Goal: Obtain resource: Download file/media

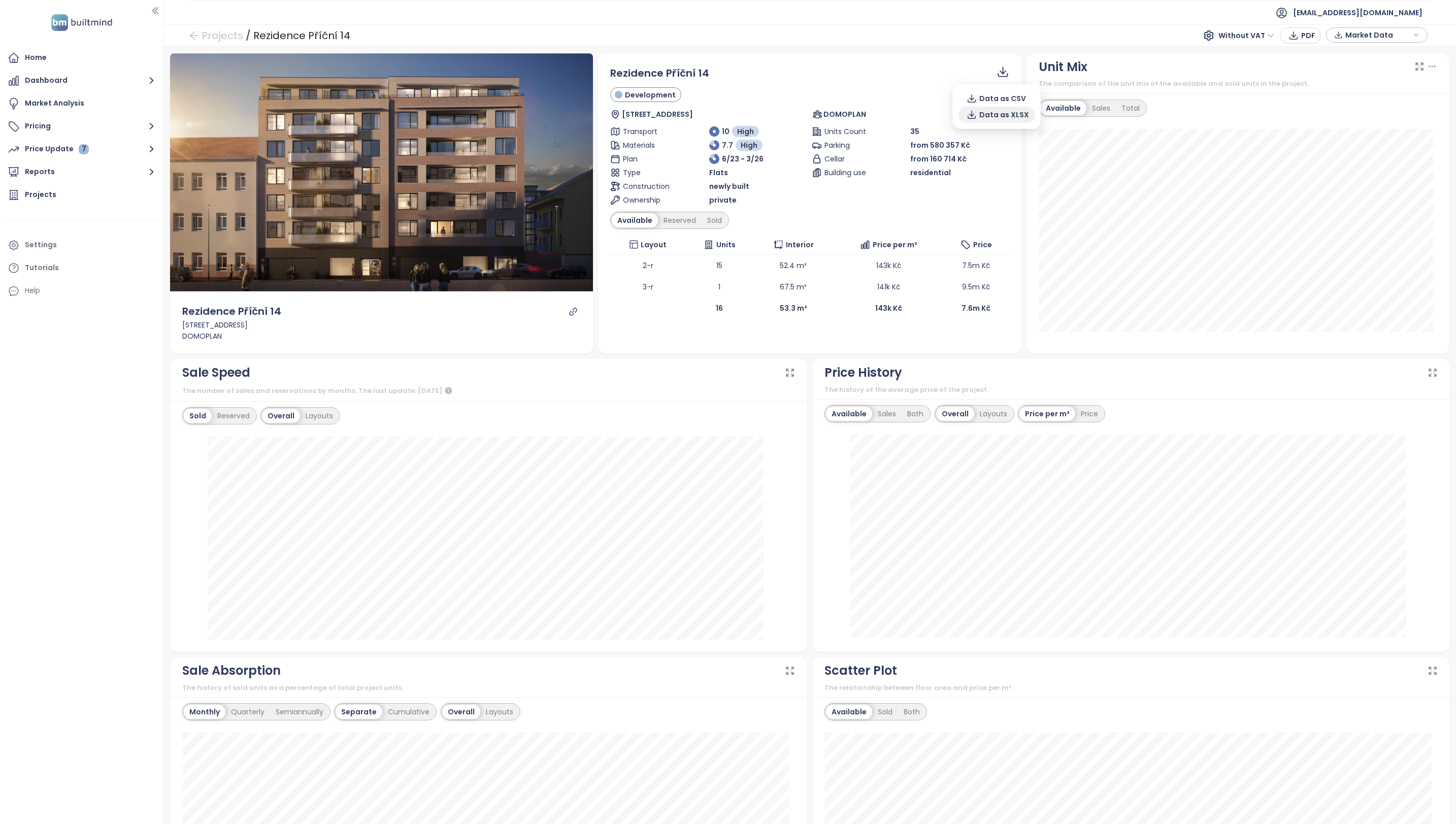
click at [987, 113] on span "Data as XLSX" at bounding box center [1005, 114] width 50 height 11
click at [885, 56] on div "Rezidence Příční 14 Development Příční 121/13, 602 00 Brno-střed-Zábrdovice, Cz…" at bounding box center [810, 192] width 423 height 277
click at [707, 222] on div "Sold" at bounding box center [714, 220] width 26 height 14
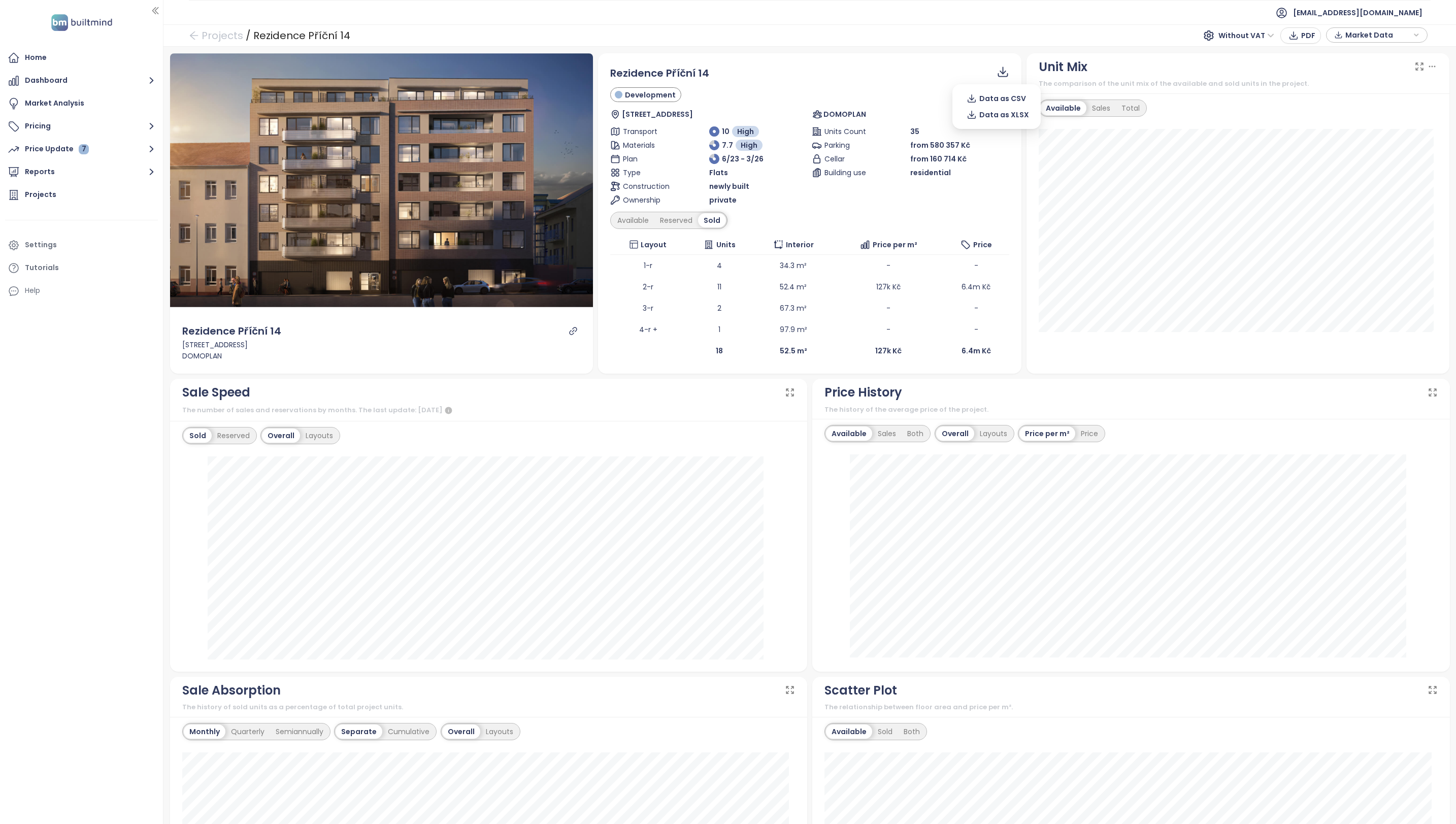
click at [999, 74] on icon at bounding box center [1003, 75] width 10 height 4
click at [1005, 114] on span "Data as XLSX" at bounding box center [1005, 114] width 50 height 11
click at [992, 40] on div "Projects / Rezidence Příční 14 Without VAT PDF Market Data" at bounding box center [810, 35] width 1293 height 22
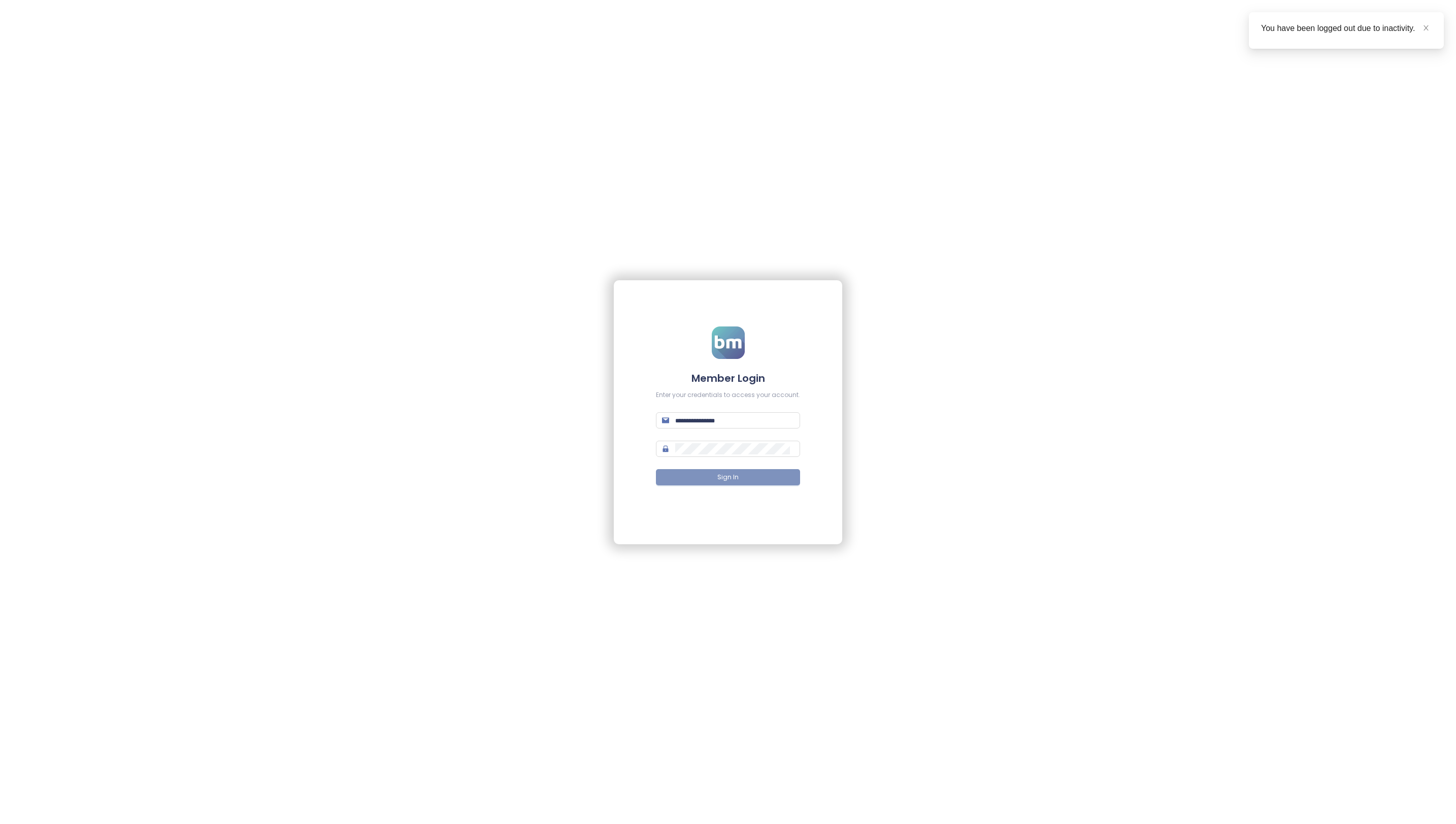
type input "**********"
click at [714, 479] on button "Sign In" at bounding box center [728, 477] width 145 height 16
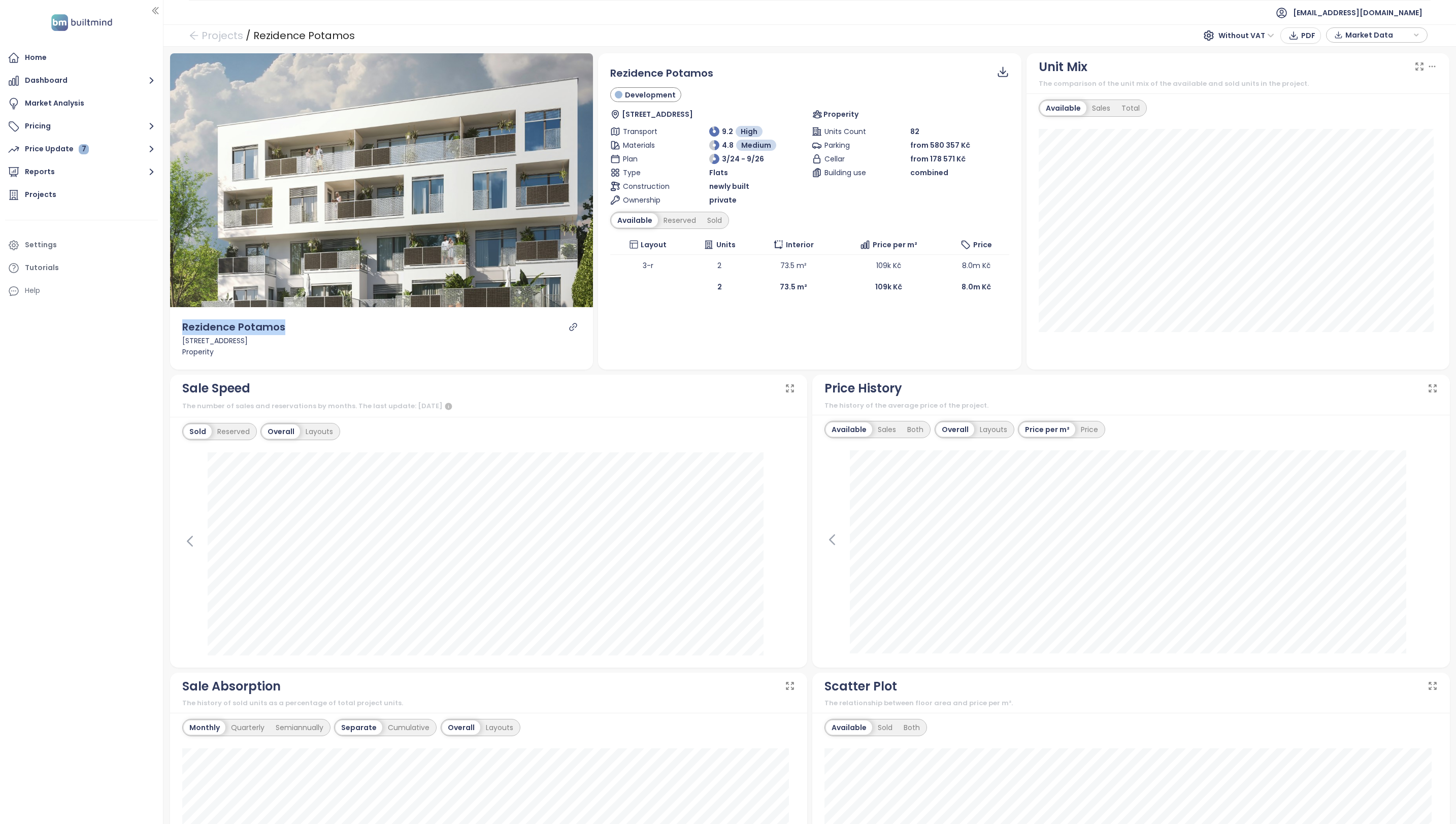
drag, startPoint x: 180, startPoint y: 328, endPoint x: 299, endPoint y: 326, distance: 119.0
click at [299, 326] on div "Rezidence Potamos [STREET_ADDRESS] Properity" at bounding box center [382, 338] width 423 height 63
click at [675, 216] on div "Reserved" at bounding box center [680, 220] width 43 height 14
click at [707, 215] on div "Sold" at bounding box center [713, 220] width 26 height 14
click at [998, 77] on icon at bounding box center [1003, 75] width 10 height 4
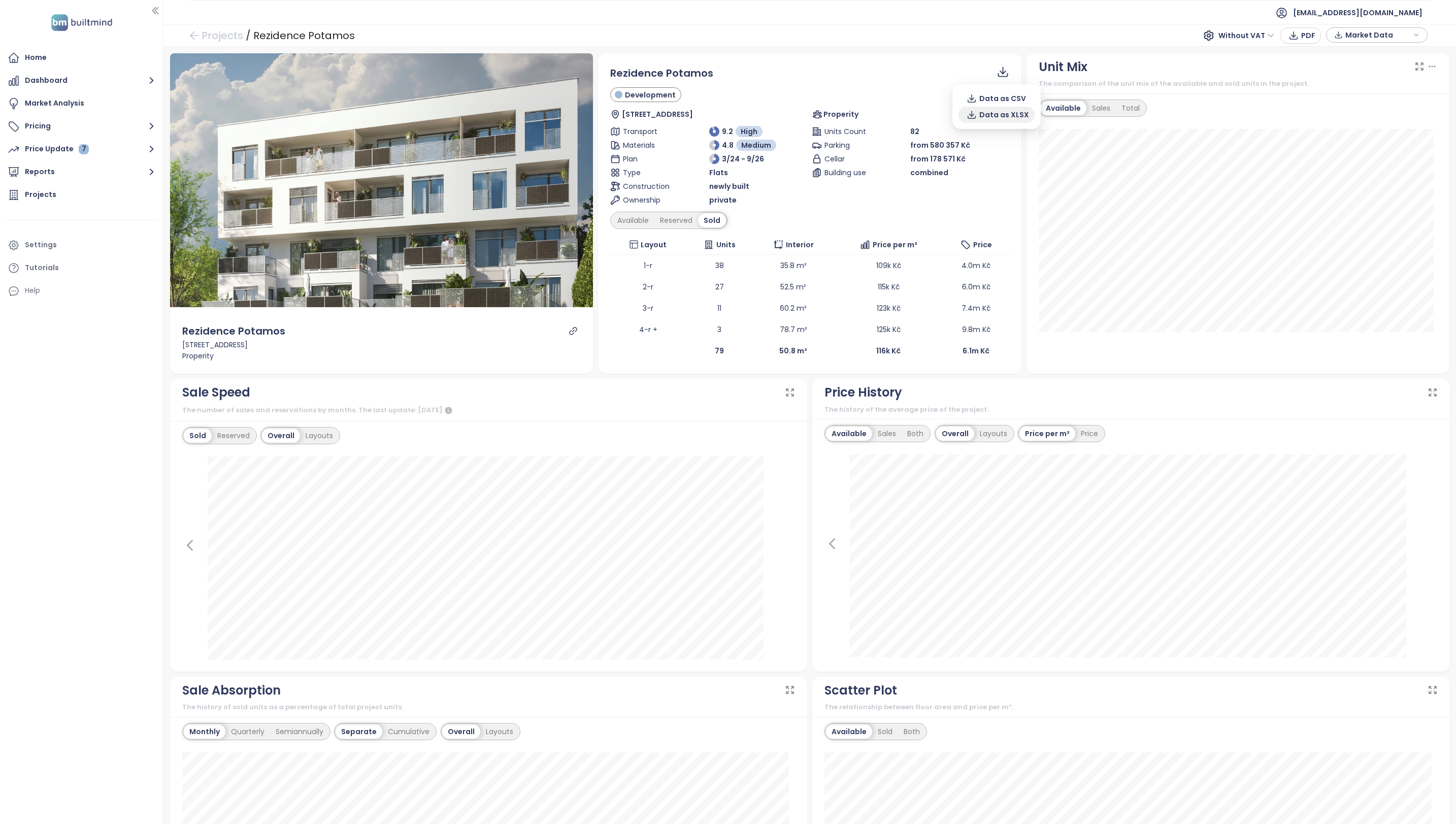
click at [990, 112] on span "Data as XLSX" at bounding box center [1005, 114] width 50 height 11
click at [637, 219] on div "Available" at bounding box center [633, 220] width 43 height 14
click at [997, 75] on icon at bounding box center [1003, 72] width 13 height 13
click at [981, 113] on span "Data as XLSX" at bounding box center [1005, 114] width 50 height 11
